Goal: Find specific page/section: Find specific page/section

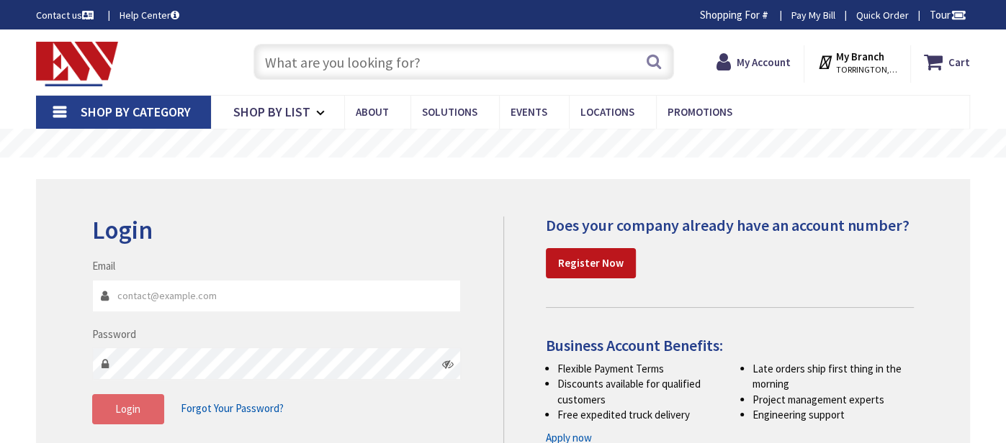
type input "[EMAIL_ADDRESS][DOMAIN_NAME]"
click at [137, 400] on button "Login" at bounding box center [128, 409] width 72 height 30
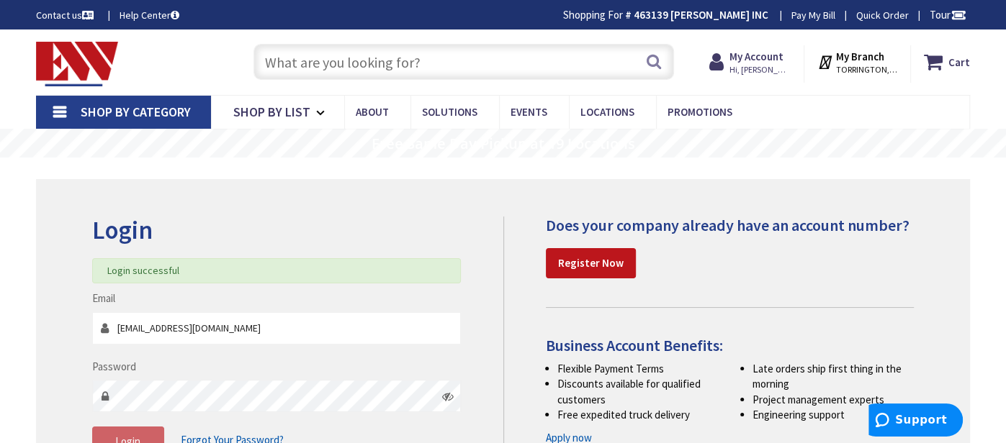
click at [397, 68] on input "text" at bounding box center [463, 62] width 420 height 36
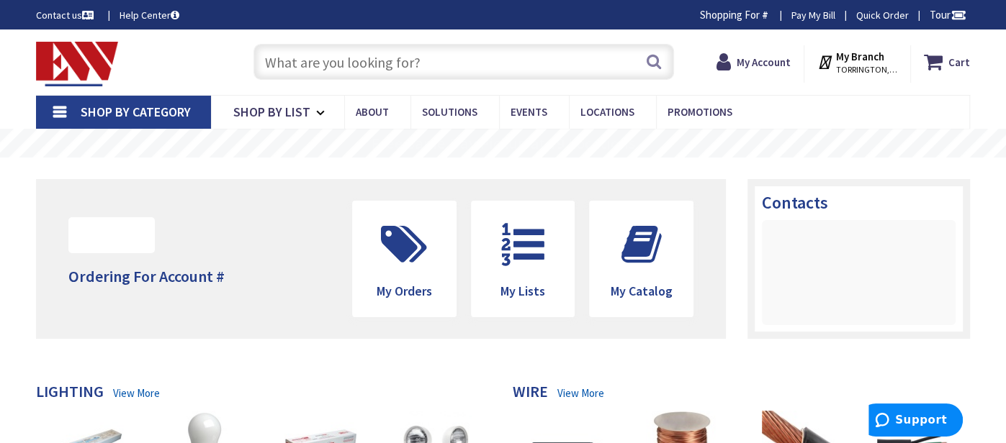
click at [389, 65] on input "text" at bounding box center [463, 62] width 420 height 36
paste input "PXM350MA6121-MC"
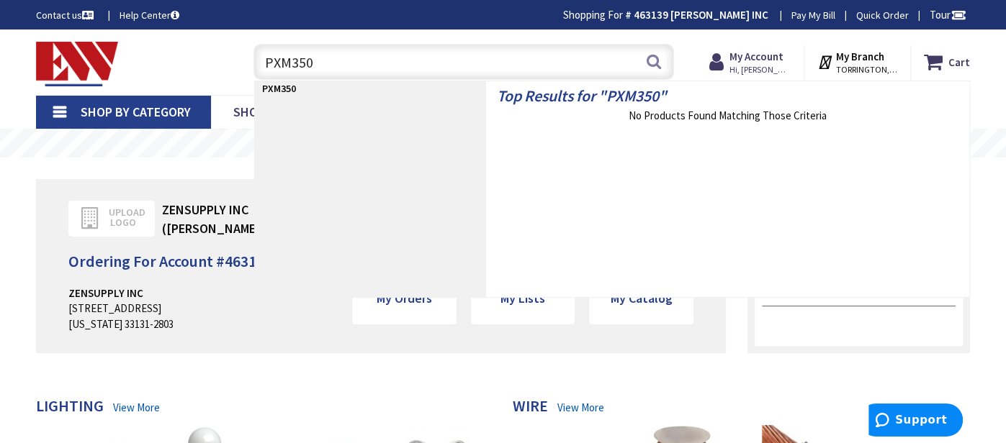
type input "PXM350"
click at [0, 66] on div "Skip to Content Toggle Nav PXM350 PXM350 Search Cart My Cart Close" at bounding box center [503, 63] width 1006 height 66
